Goal: Information Seeking & Learning: Check status

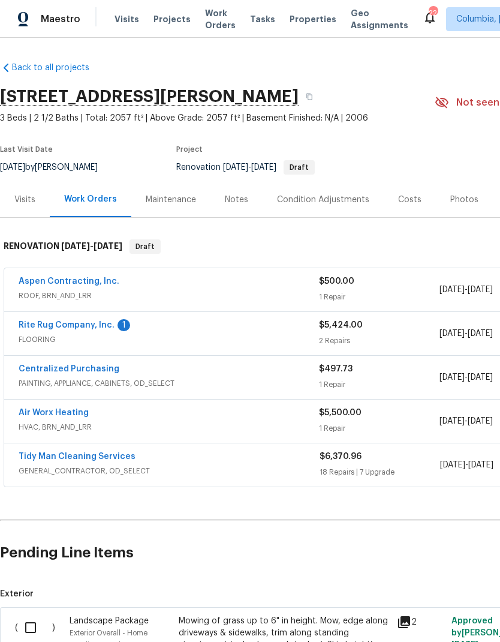
click at [169, 20] on span "Projects" at bounding box center [172, 19] width 37 height 12
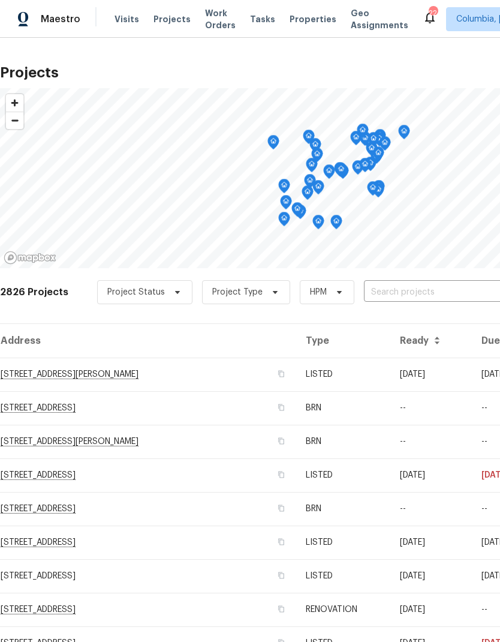
click at [446, 283] on input "text" at bounding box center [432, 292] width 137 height 19
type input "125 north"
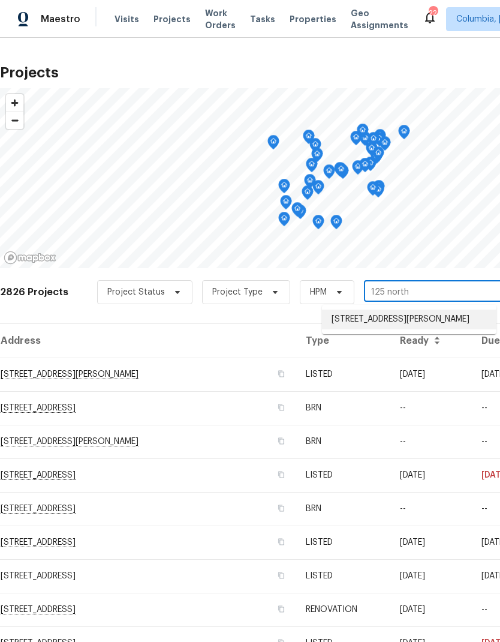
click at [465, 319] on li "[STREET_ADDRESS][PERSON_NAME]" at bounding box center [409, 320] width 175 height 20
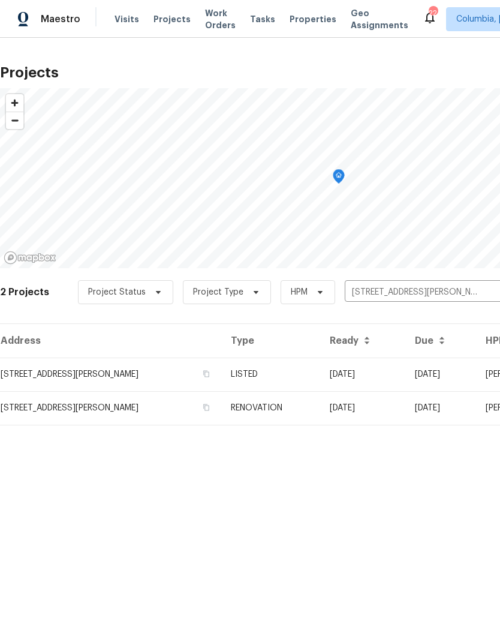
click at [39, 368] on td "[STREET_ADDRESS][PERSON_NAME]" at bounding box center [110, 374] width 221 height 34
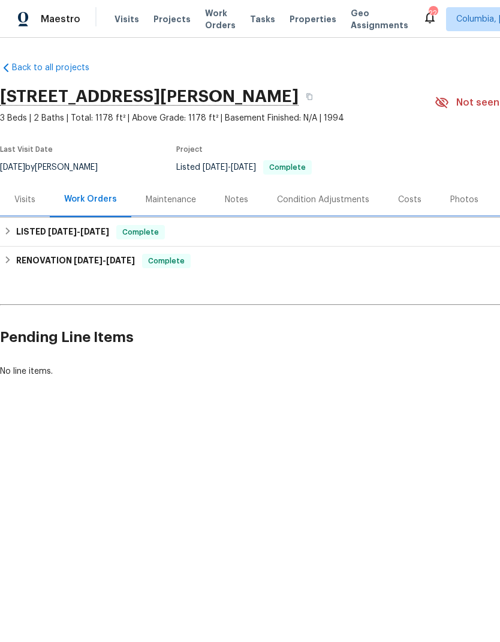
click at [50, 233] on span "[DATE]" at bounding box center [62, 231] width 29 height 8
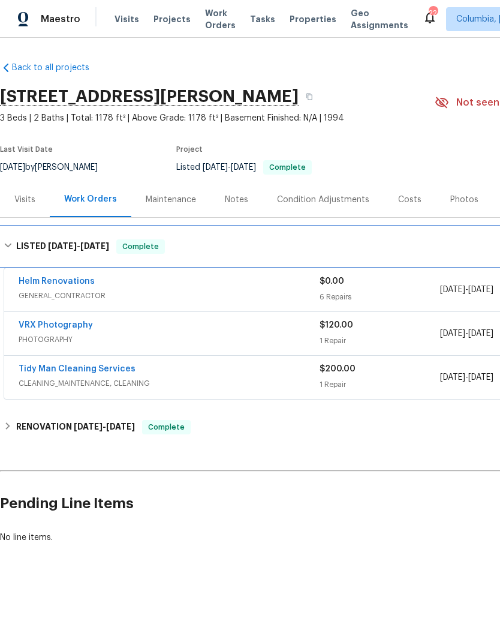
click at [54, 243] on span "[DATE]" at bounding box center [62, 246] width 29 height 8
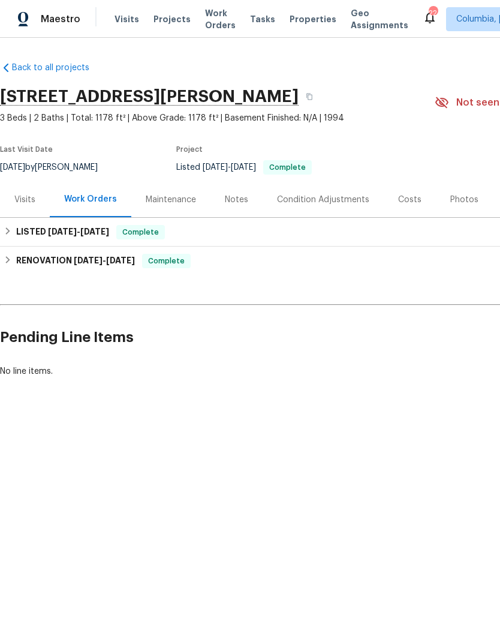
click at [23, 191] on div "Visits" at bounding box center [25, 199] width 50 height 35
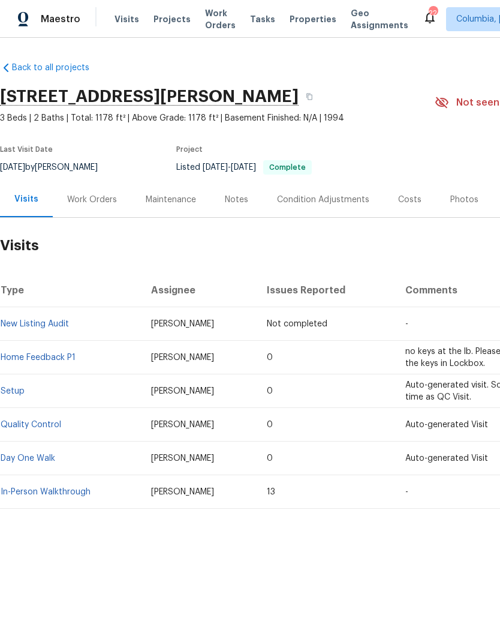
click at [460, 392] on td "Auto-generated visit. Scheduled for the same time as QC Visit." at bounding box center [497, 391] width 203 height 34
click at [37, 356] on link "Home Feedback P1" at bounding box center [38, 357] width 75 height 8
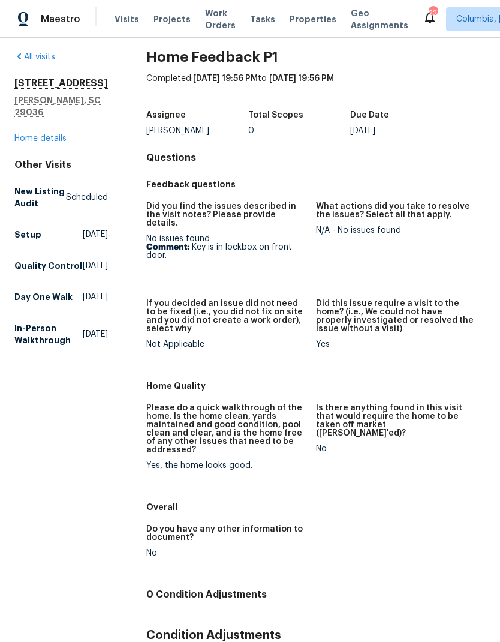
scroll to position [7, 0]
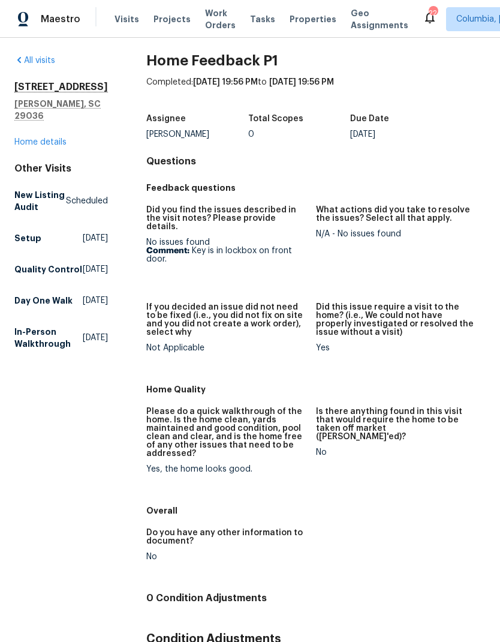
click at [26, 138] on link "Home details" at bounding box center [40, 142] width 52 height 8
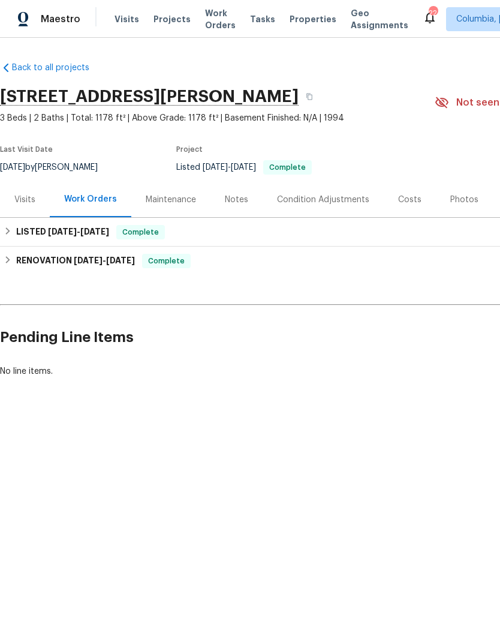
click at [242, 205] on div "Notes" at bounding box center [236, 200] width 23 height 12
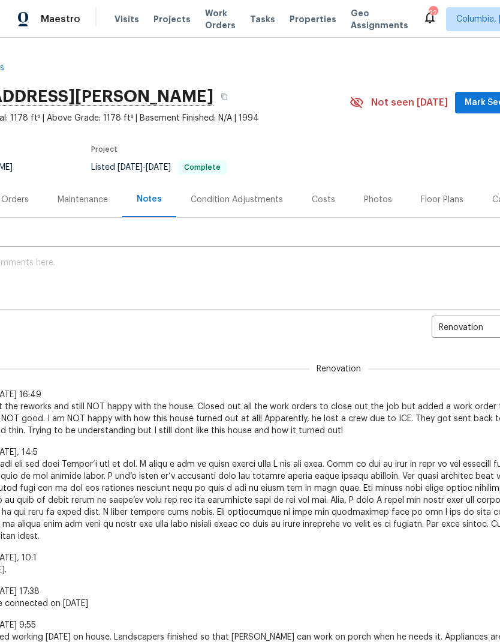
scroll to position [0, 86]
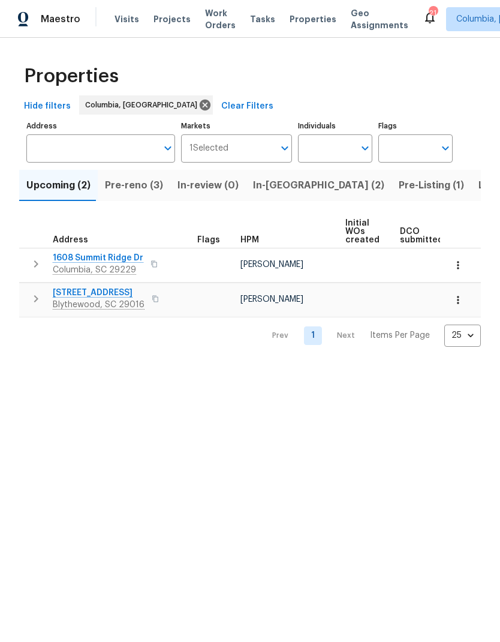
click at [123, 175] on button "Pre-reno (3)" at bounding box center [134, 185] width 73 height 31
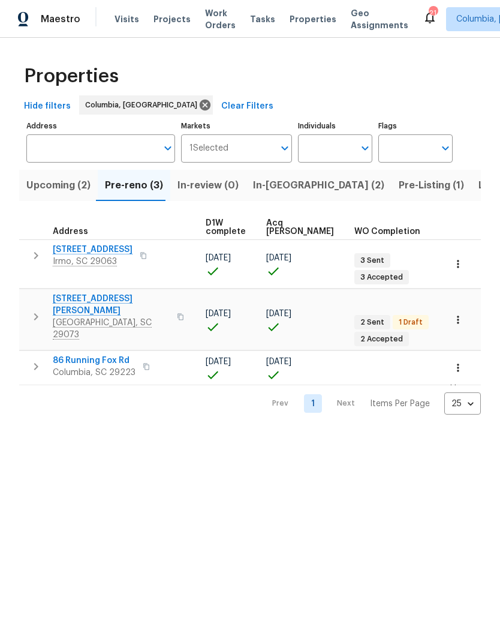
scroll to position [0, 206]
click at [399, 193] on span "Pre-Listing (1)" at bounding box center [431, 185] width 65 height 17
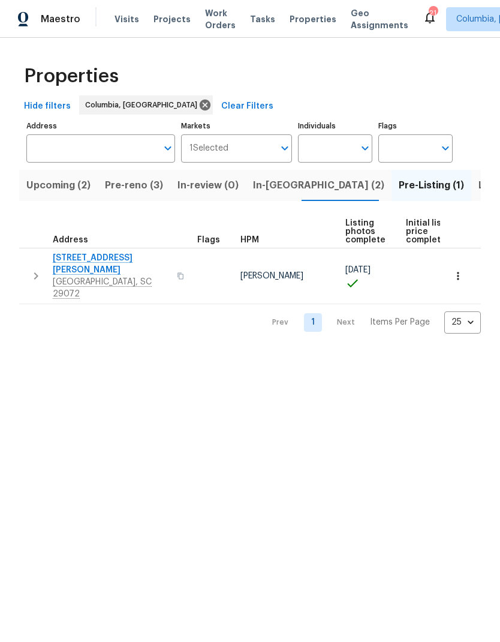
click at [172, 19] on span "Projects" at bounding box center [172, 19] width 37 height 12
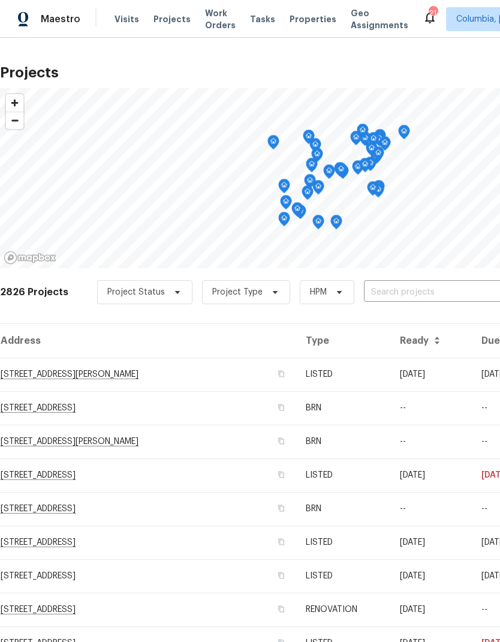
click at [452, 291] on input "text" at bounding box center [432, 292] width 137 height 19
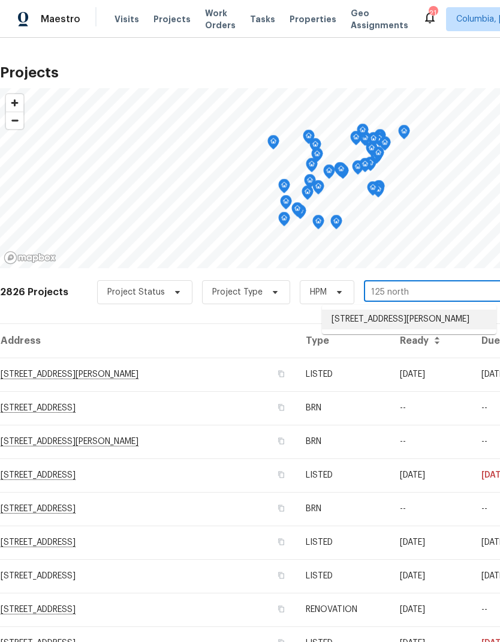
click at [453, 322] on li "[STREET_ADDRESS][PERSON_NAME]" at bounding box center [409, 320] width 175 height 20
type input "[STREET_ADDRESS][PERSON_NAME]"
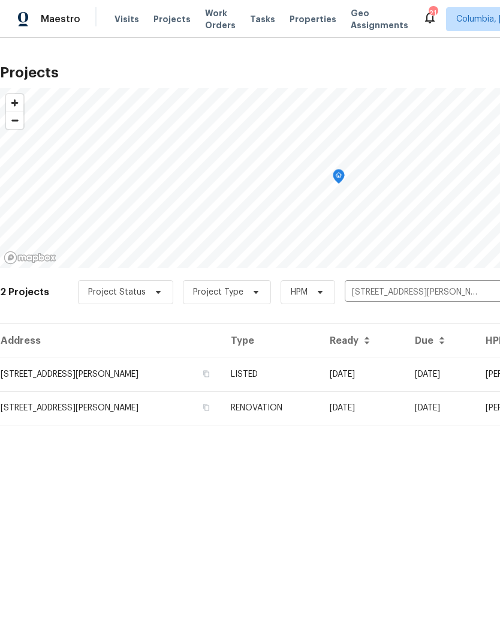
click at [44, 368] on td "[STREET_ADDRESS][PERSON_NAME]" at bounding box center [110, 374] width 221 height 34
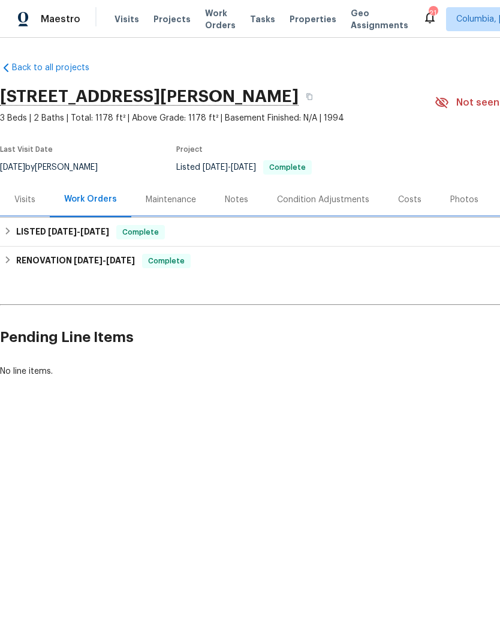
click at [26, 231] on h6 "LISTED 7/30/25 - 7/31/25" at bounding box center [62, 232] width 93 height 14
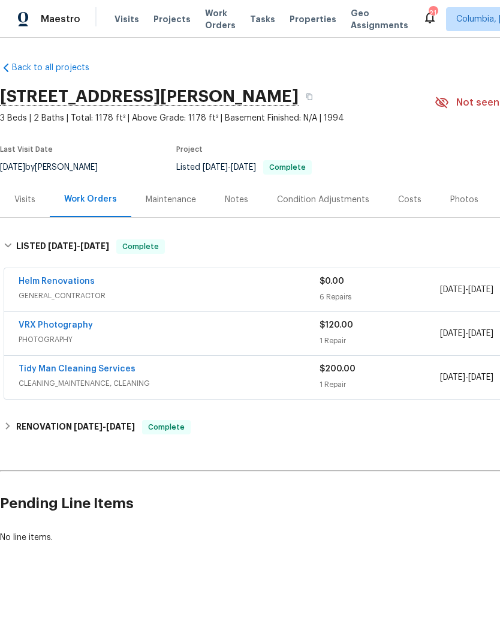
click at [453, 296] on div "7/30/2025 - 7/30/2025" at bounding box center [500, 289] width 121 height 29
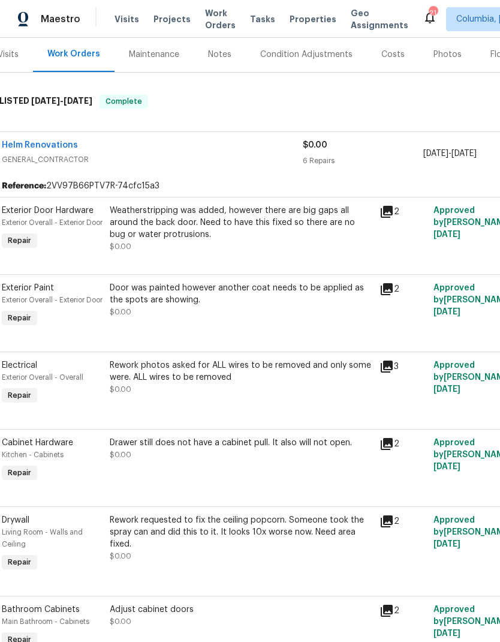
scroll to position [142, 17]
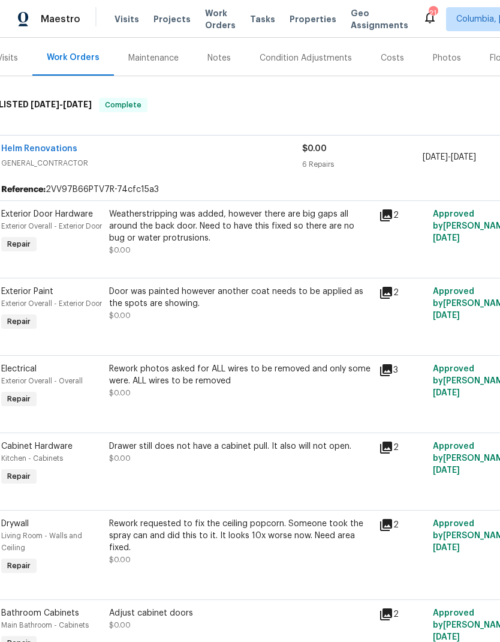
click at [422, 155] on div "$0.00 6 Repairs" at bounding box center [362, 157] width 121 height 29
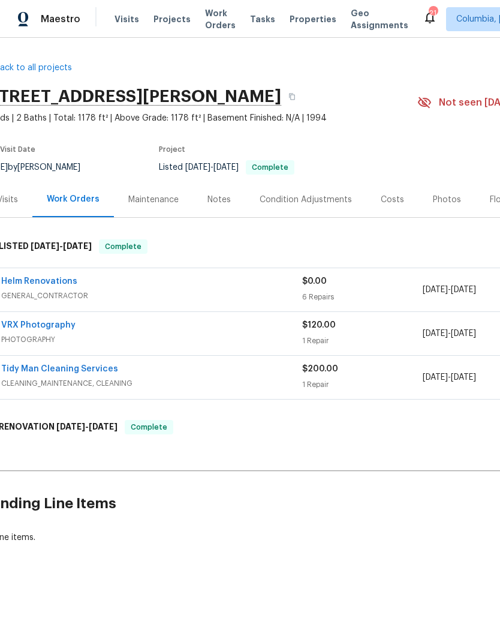
click at [429, 376] on span "[DATE]" at bounding box center [435, 377] width 25 height 8
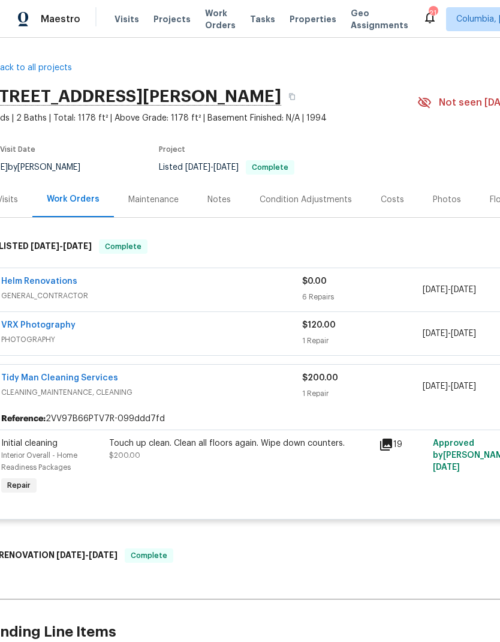
click at [389, 375] on div "$200.00" at bounding box center [362, 378] width 121 height 12
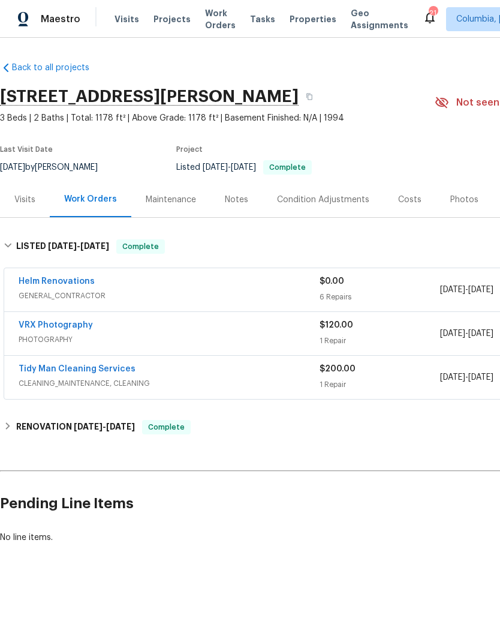
scroll to position [0, 0]
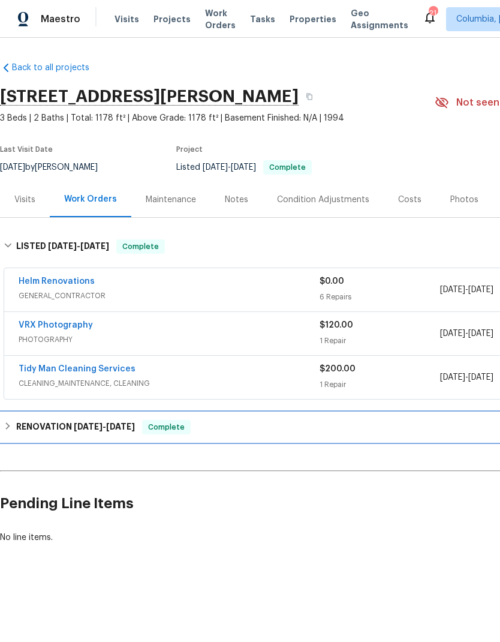
click at [121, 422] on span "[DATE]" at bounding box center [120, 426] width 29 height 8
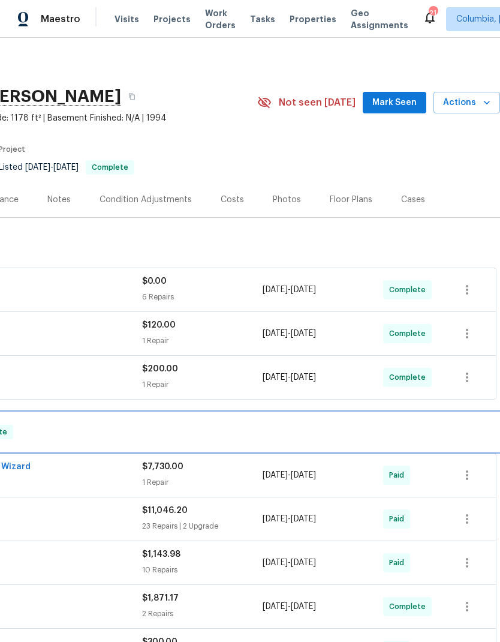
scroll to position [0, 178]
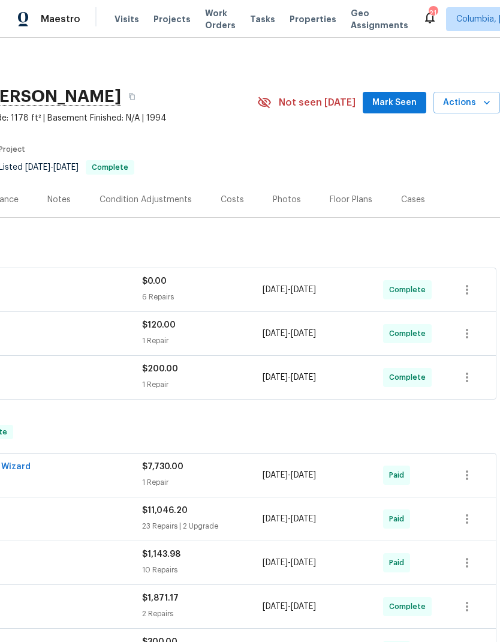
click at [233, 202] on div "Costs" at bounding box center [232, 200] width 23 height 12
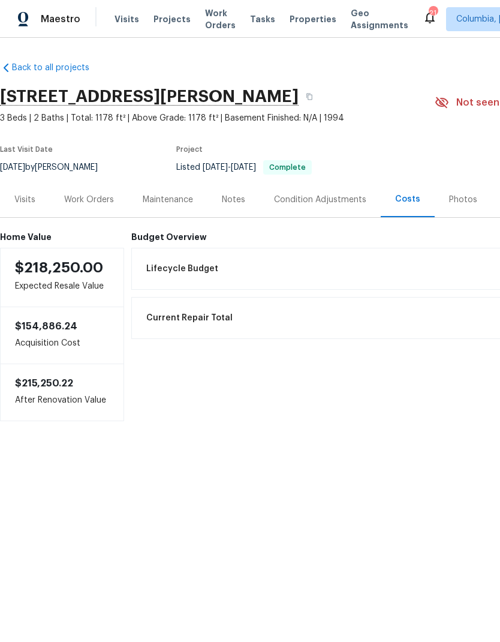
click at [77, 199] on div "Work Orders" at bounding box center [89, 200] width 50 height 12
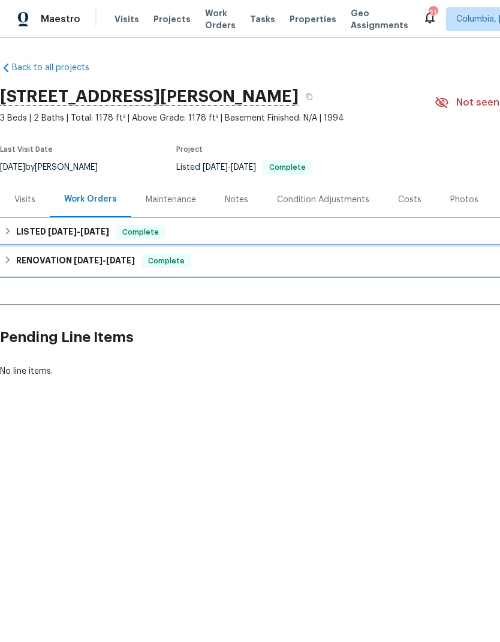
click at [62, 259] on h6 "RENOVATION 7/7/25 - 8/1/25" at bounding box center [75, 261] width 119 height 14
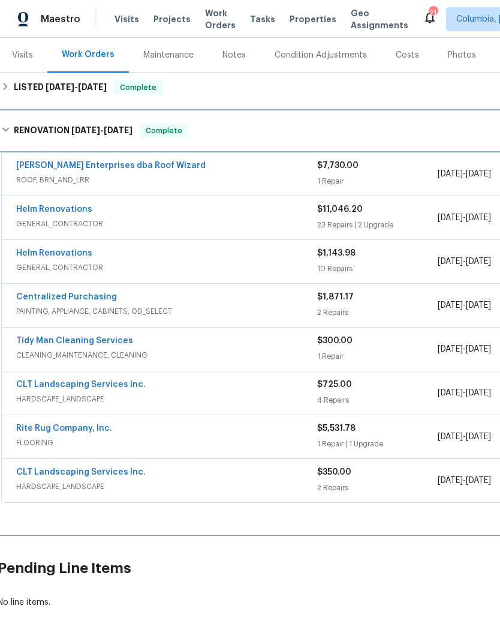
scroll to position [144, 2]
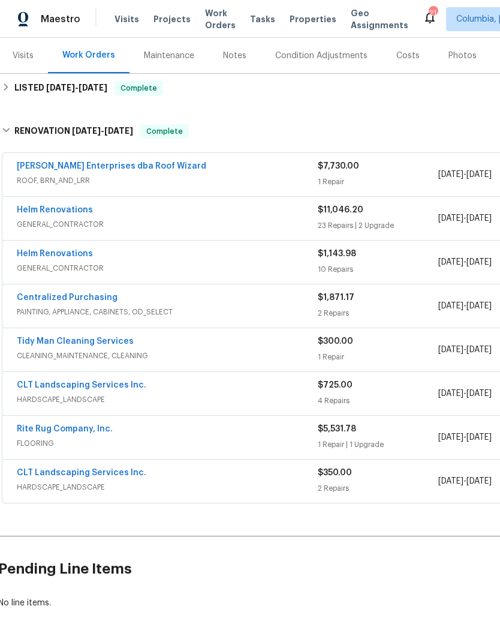
click at [413, 435] on div "$5,531.78 1 Repair | 1 Upgrade" at bounding box center [378, 437] width 121 height 29
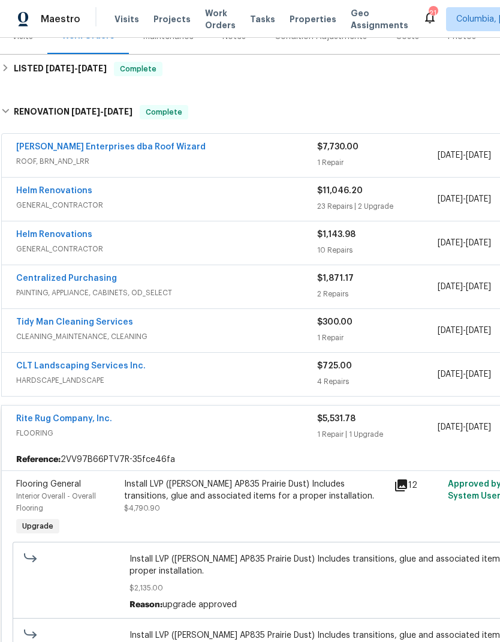
scroll to position [163, 2]
click at [386, 438] on div "1 Repair | 1 Upgrade" at bounding box center [377, 435] width 121 height 12
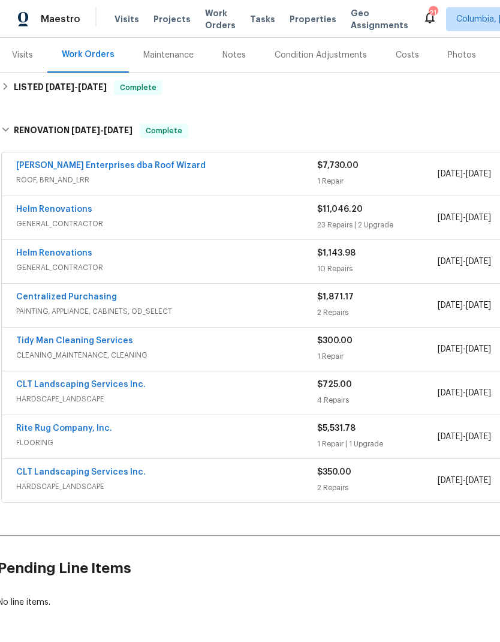
scroll to position [144, 2]
click at [409, 220] on div "23 Repairs | 2 Upgrade" at bounding box center [377, 226] width 121 height 12
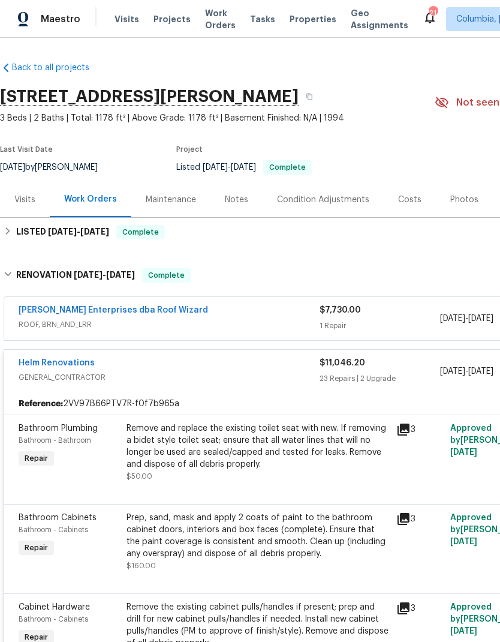
scroll to position [0, 0]
click at [313, 374] on span "GENERAL_CONTRACTOR" at bounding box center [169, 377] width 301 height 12
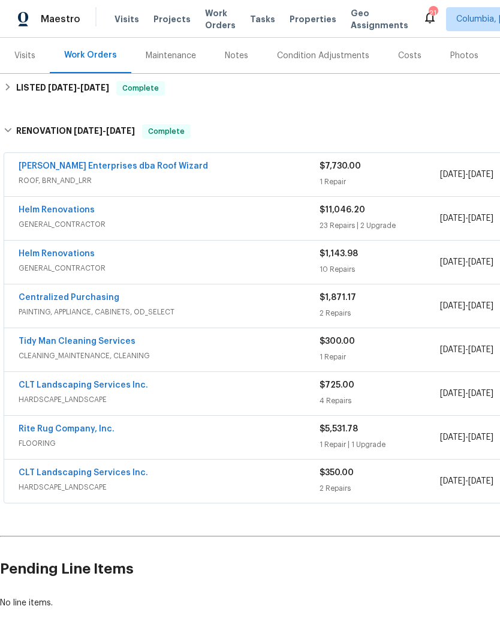
click at [438, 395] on div "4 Repairs" at bounding box center [380, 401] width 121 height 12
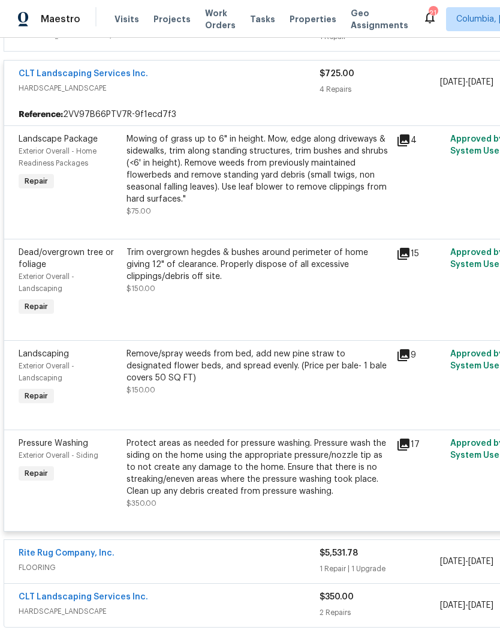
click at [416, 85] on div "4 Repairs" at bounding box center [380, 89] width 121 height 12
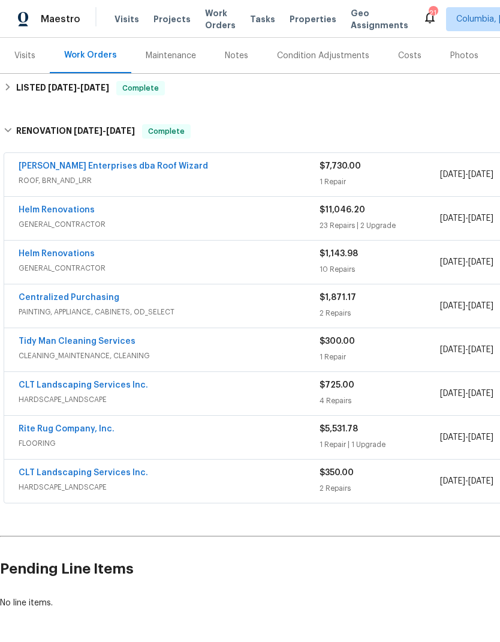
click at [425, 485] on div "2 Repairs" at bounding box center [380, 488] width 121 height 12
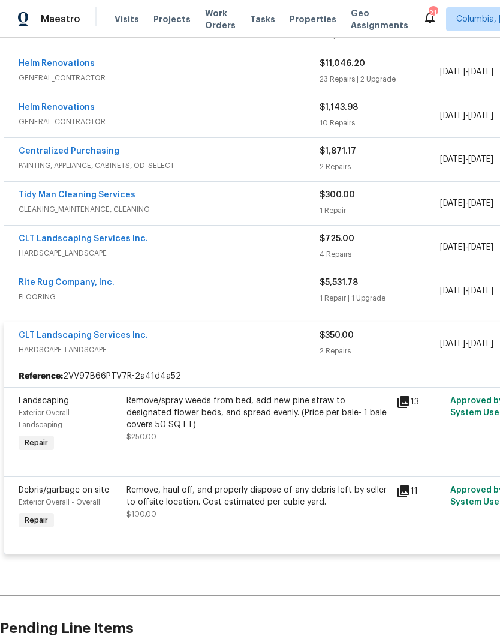
click at [419, 346] on div "2 Repairs" at bounding box center [380, 351] width 121 height 12
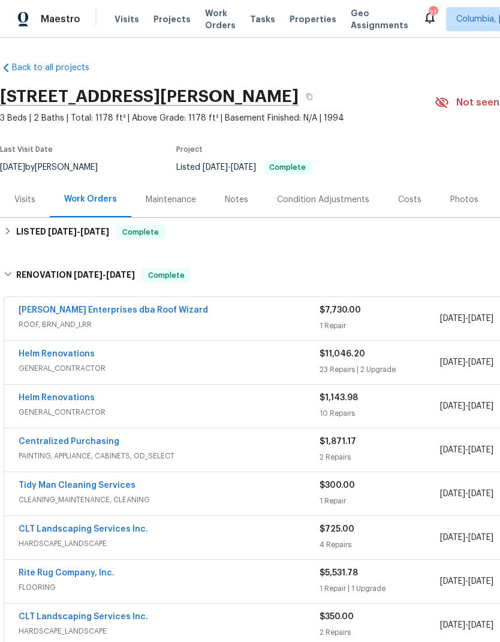
click at [22, 197] on div "Visits" at bounding box center [24, 200] width 21 height 12
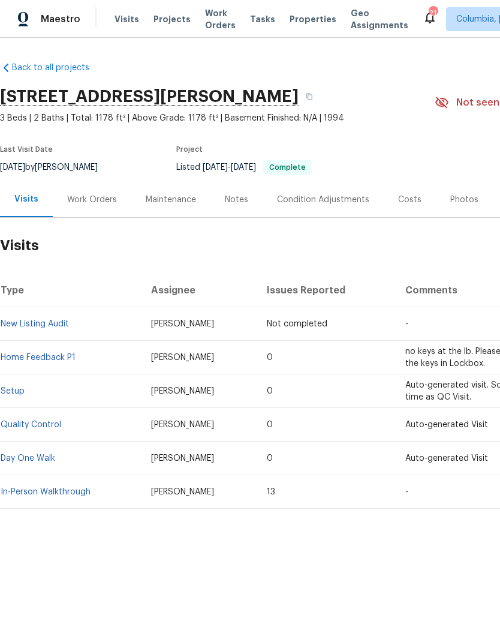
click at [244, 207] on div "Notes" at bounding box center [237, 199] width 52 height 35
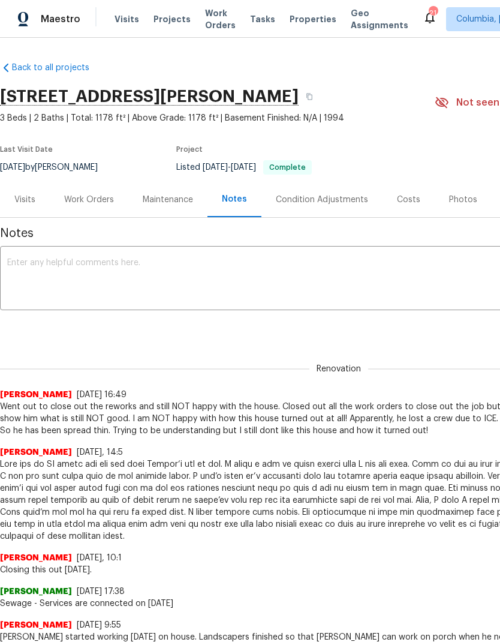
click at [412, 200] on div "Costs" at bounding box center [408, 200] width 23 height 12
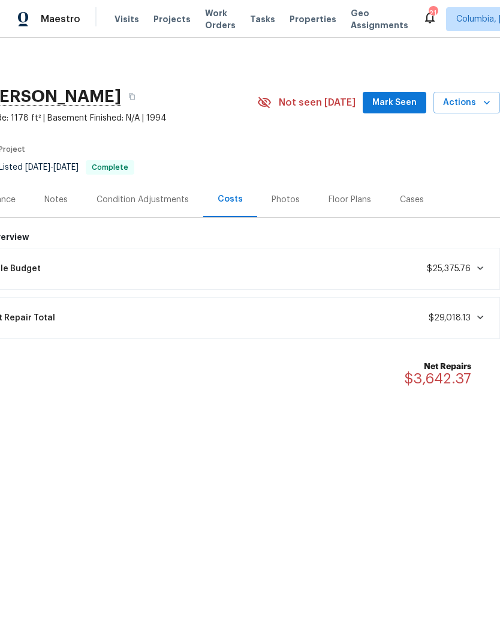
scroll to position [0, 178]
